Goal: Find specific page/section: Find specific page/section

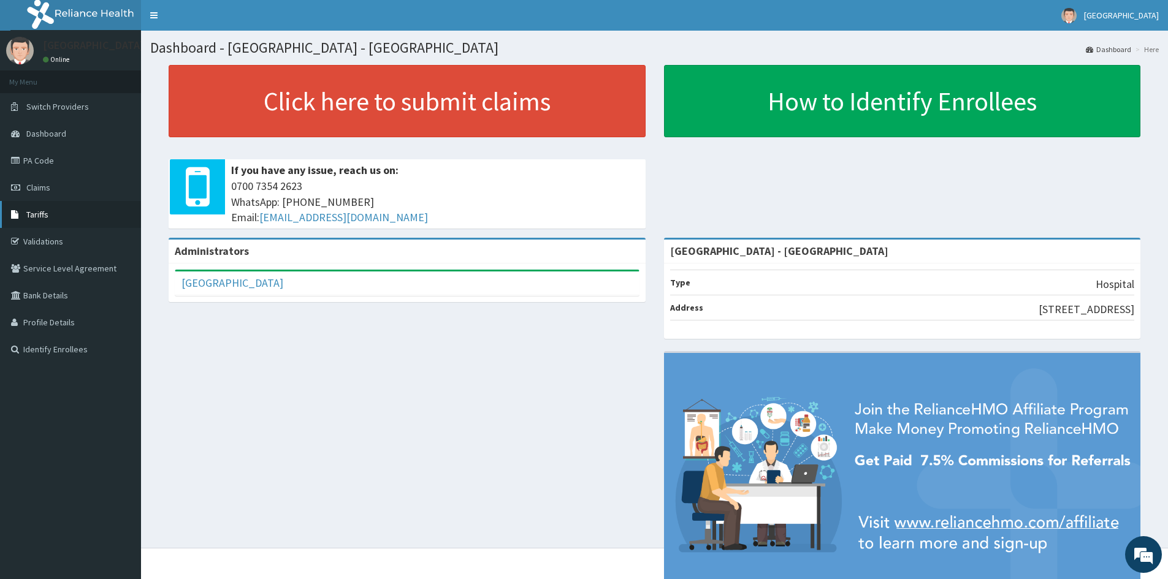
click at [51, 210] on link "Tariffs" at bounding box center [70, 214] width 141 height 27
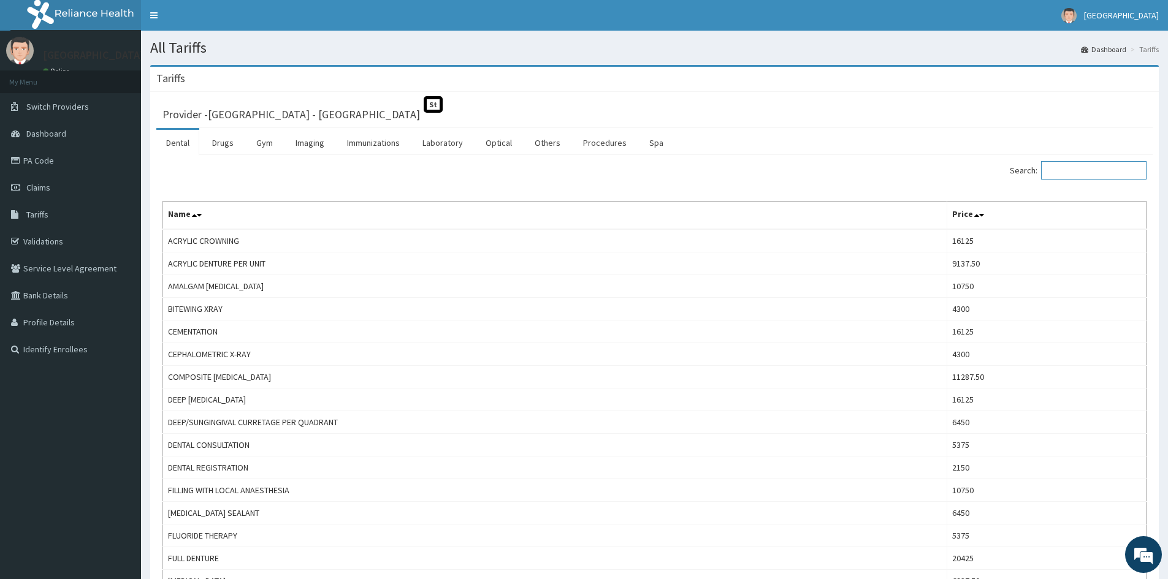
click at [1087, 177] on input "Search:" at bounding box center [1093, 170] width 105 height 18
click at [182, 145] on link "Dental" at bounding box center [177, 143] width 43 height 26
click at [1100, 175] on input "Search:" at bounding box center [1093, 170] width 105 height 18
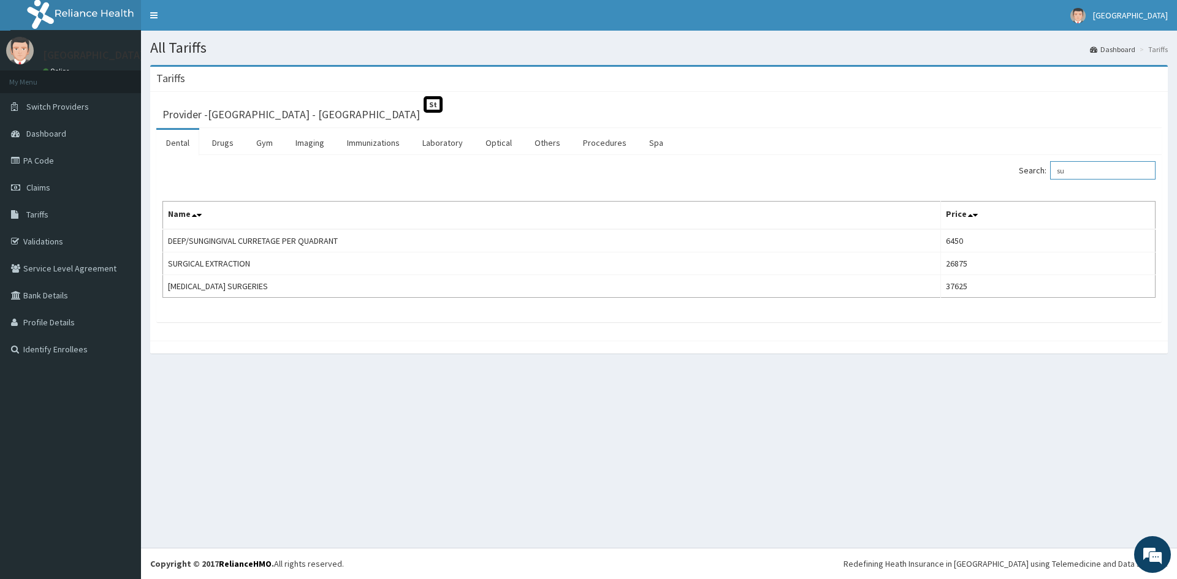
type input "s"
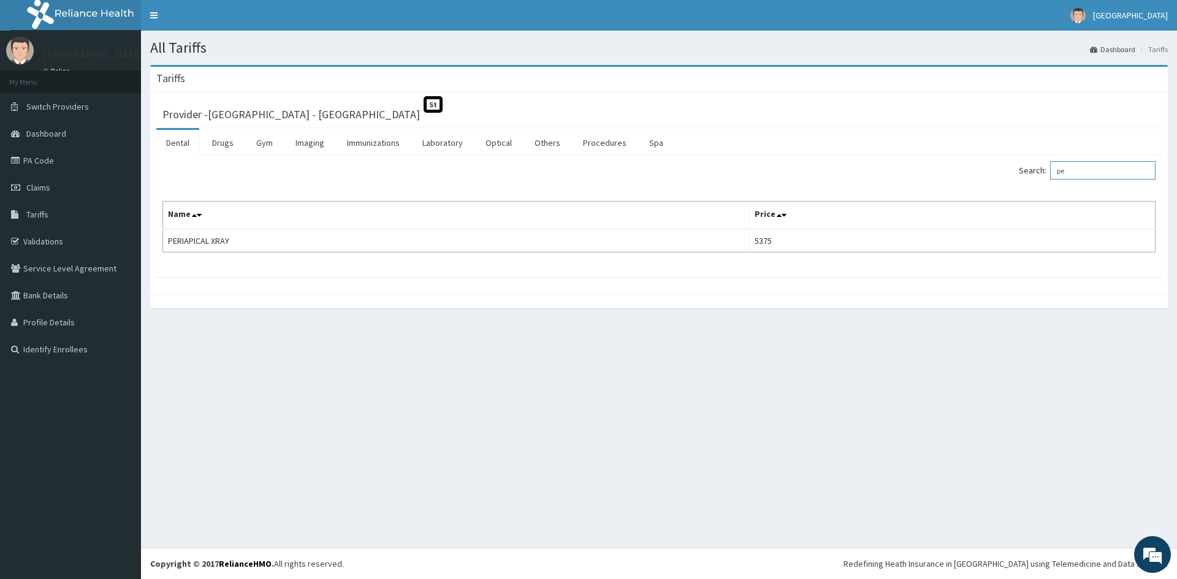
type input "p"
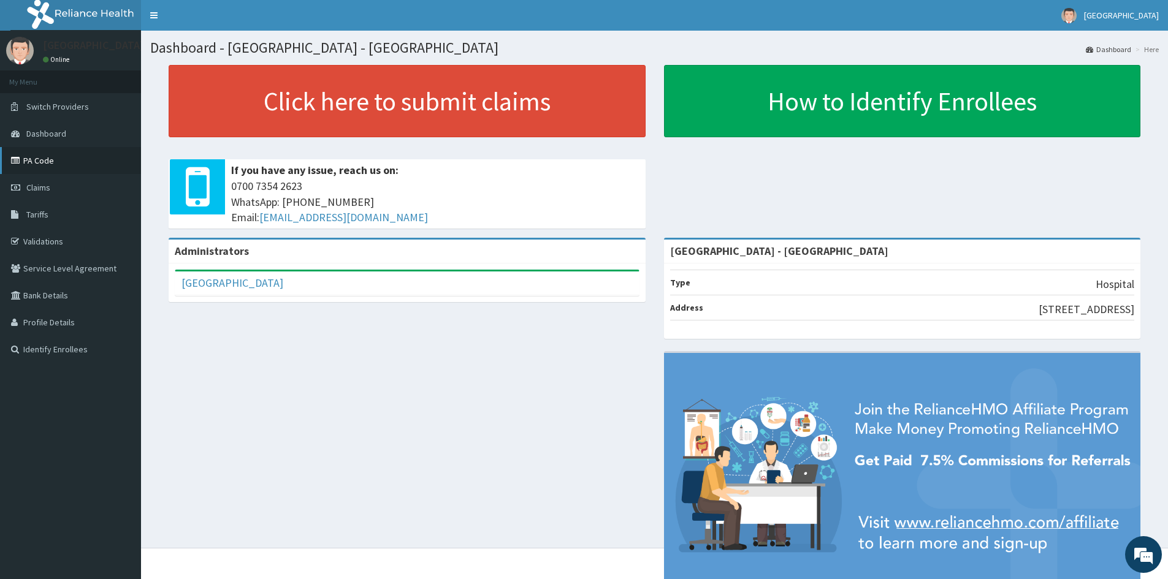
click at [37, 160] on link "PA Code" at bounding box center [70, 160] width 141 height 27
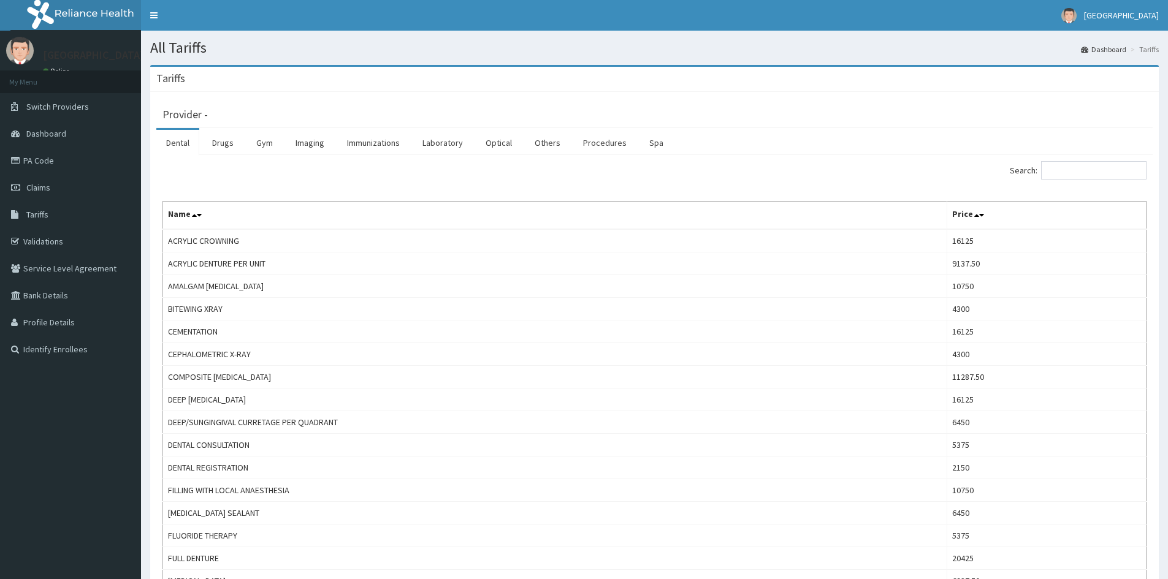
click at [181, 146] on link "Dental" at bounding box center [177, 143] width 43 height 26
click at [1089, 171] on input "Search:" at bounding box center [1093, 170] width 105 height 18
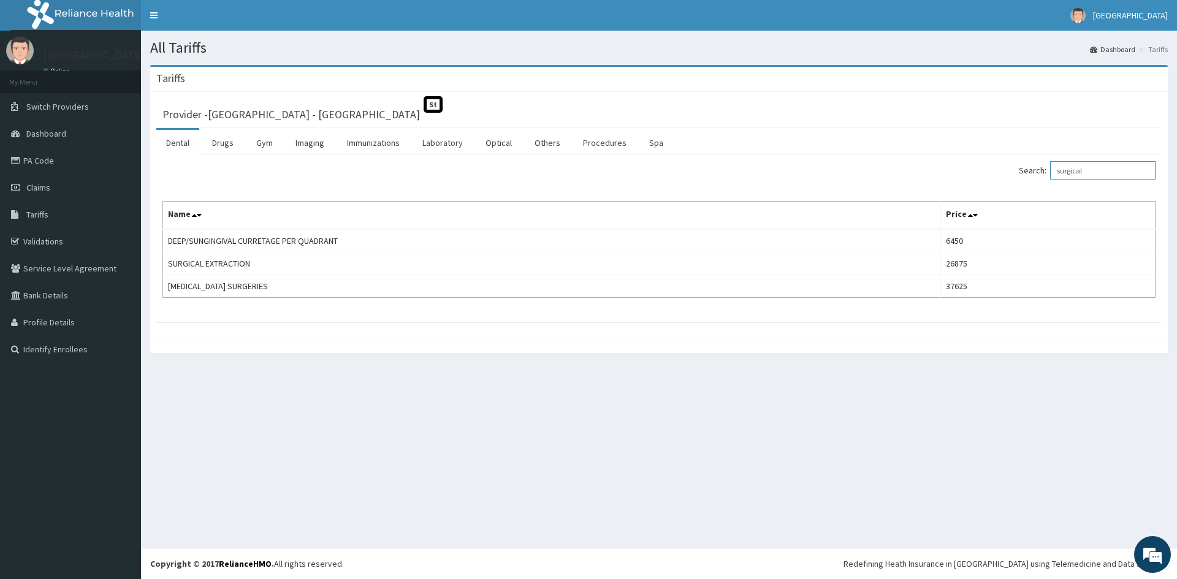
click at [1106, 172] on input "surgical" at bounding box center [1102, 170] width 105 height 18
type input "s"
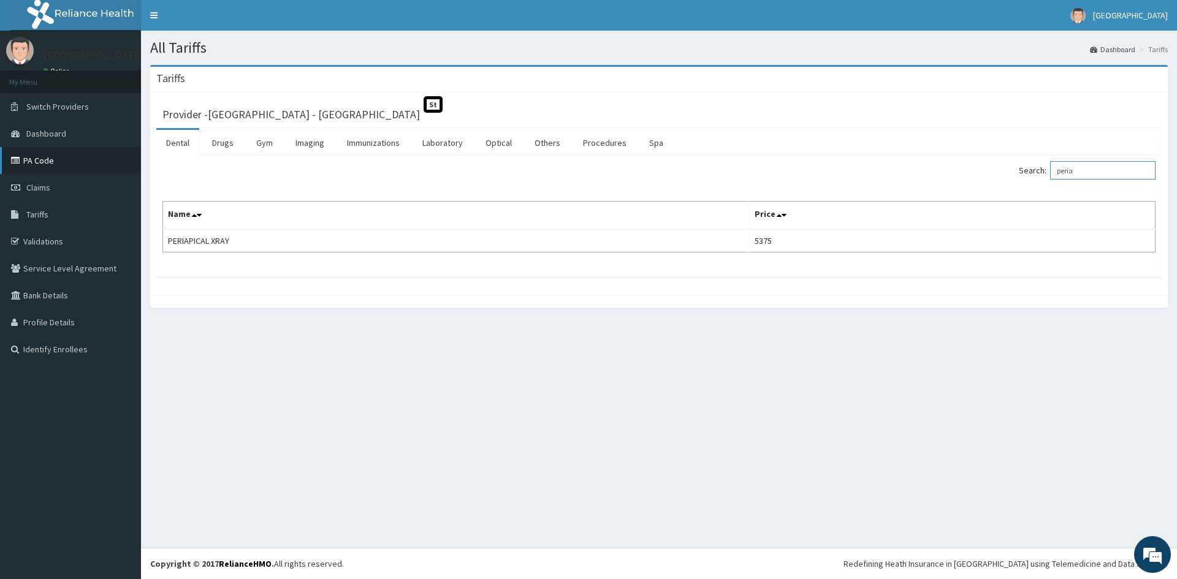
type input "peria"
click at [39, 157] on link "PA Code" at bounding box center [70, 160] width 141 height 27
